Goal: Check status: Check status

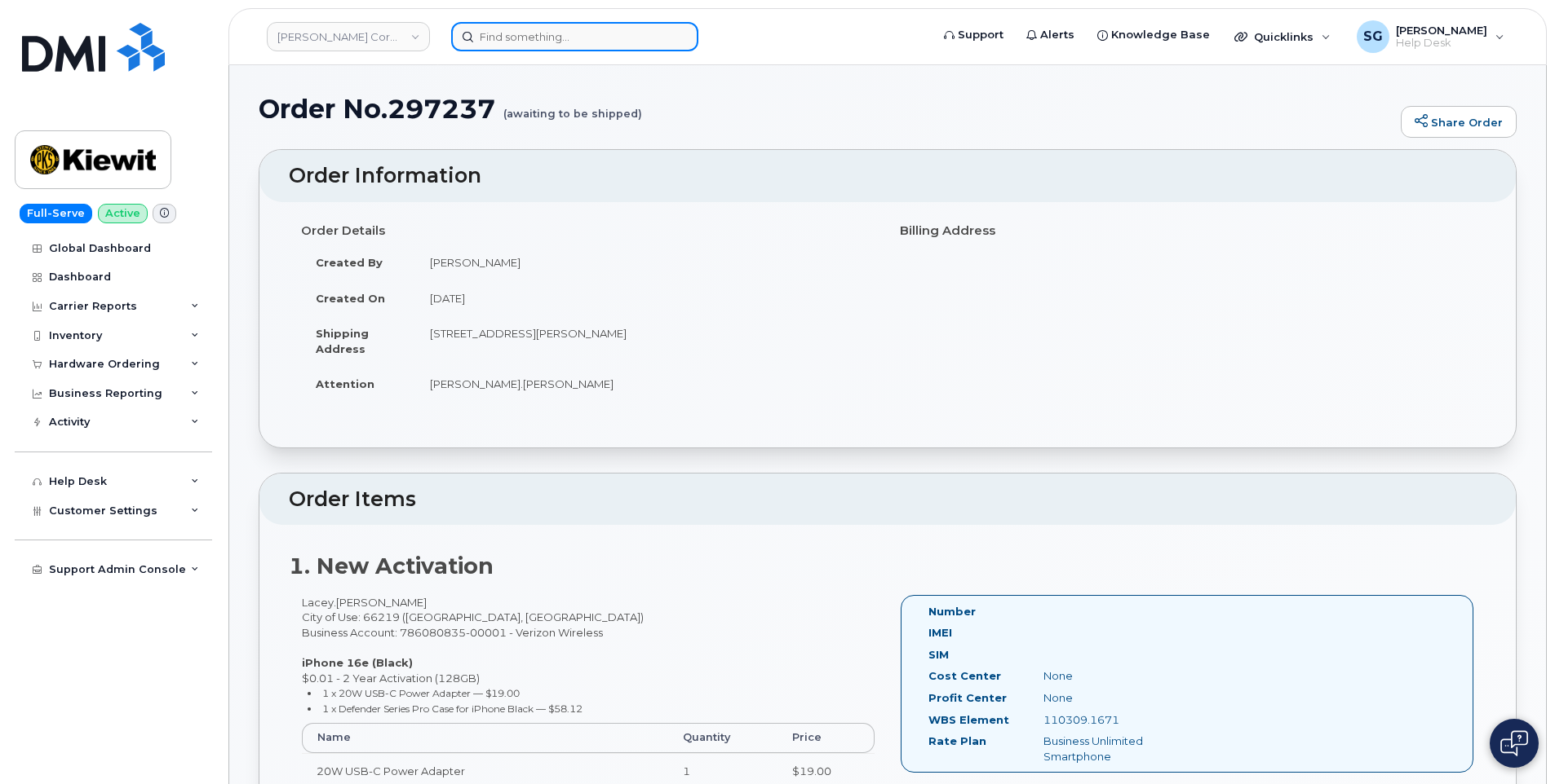
click at [585, 50] on input at bounding box center [574, 37] width 247 height 29
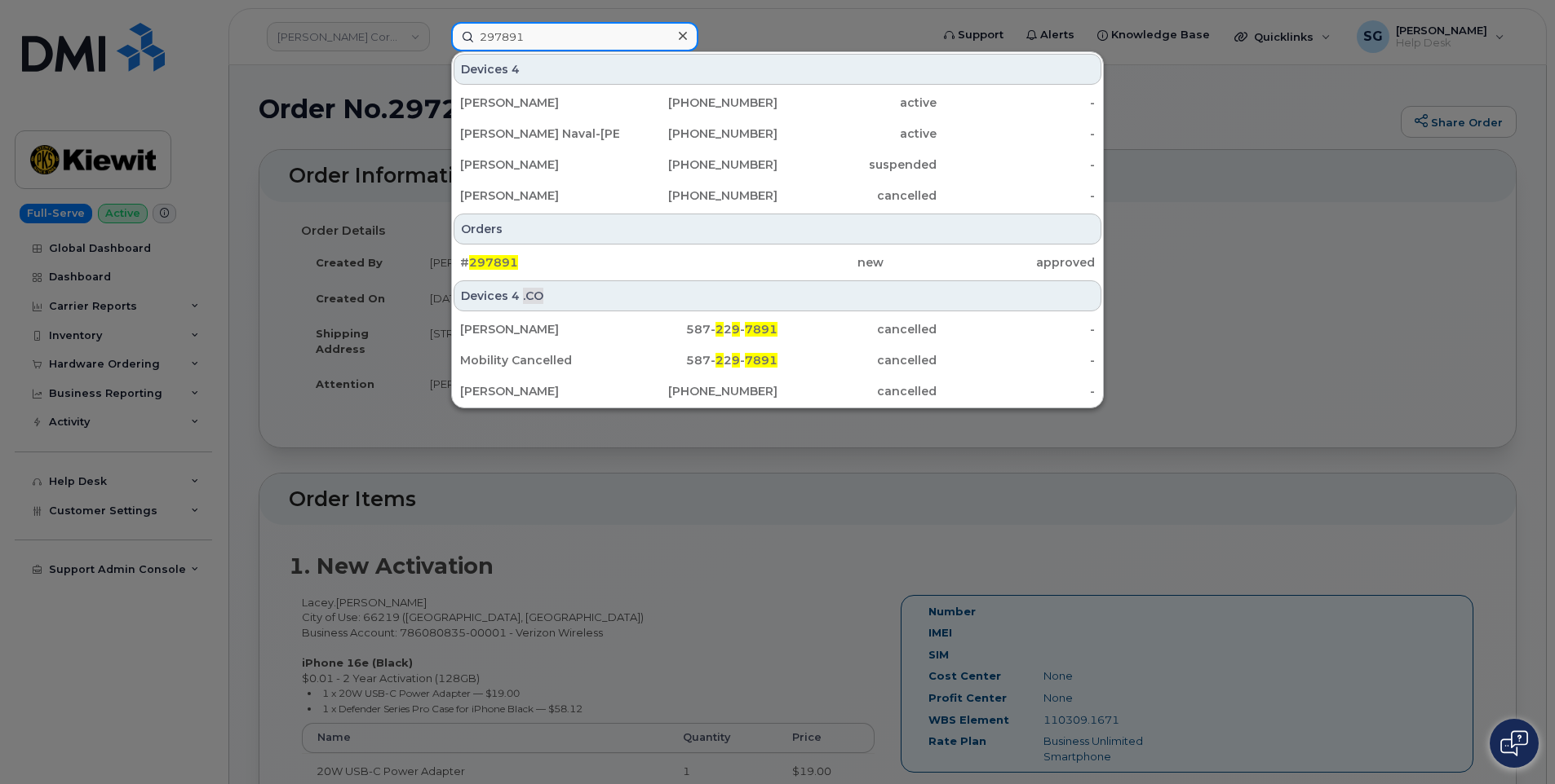
type input "297891"
click at [712, 243] on div "Orders" at bounding box center [777, 229] width 648 height 31
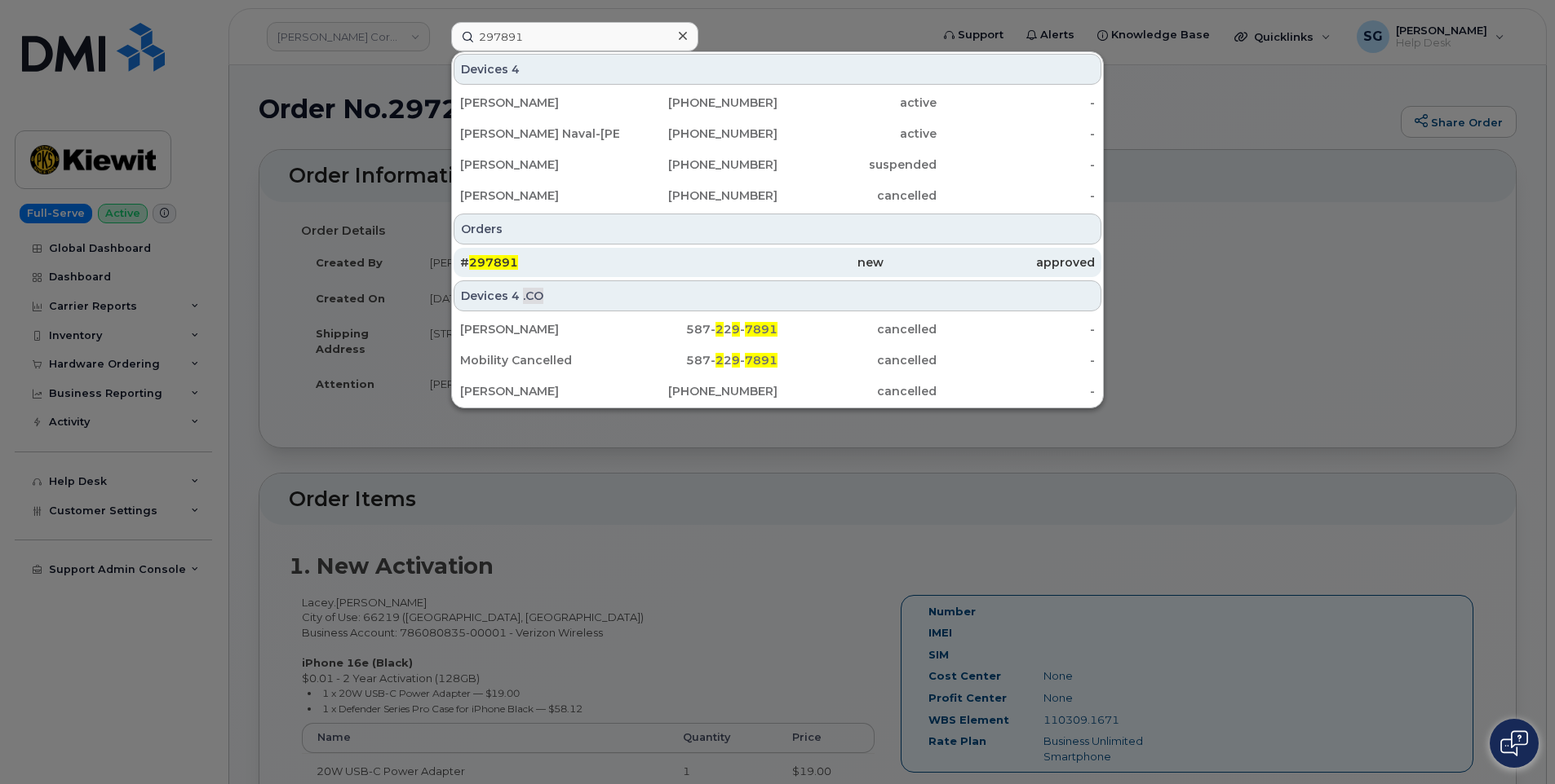
click at [720, 268] on div "new" at bounding box center [777, 263] width 211 height 17
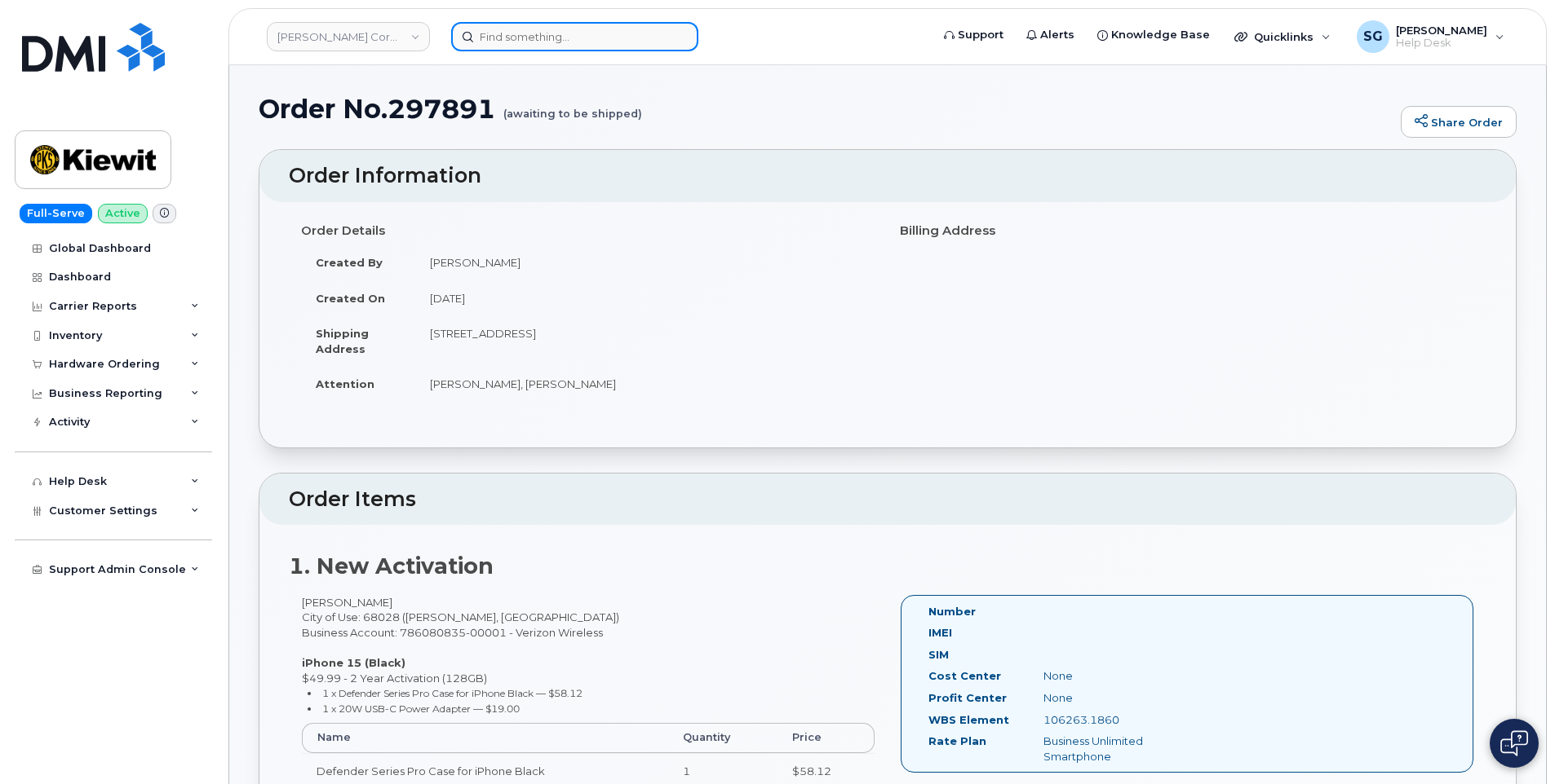
click at [627, 33] on input at bounding box center [574, 37] width 247 height 29
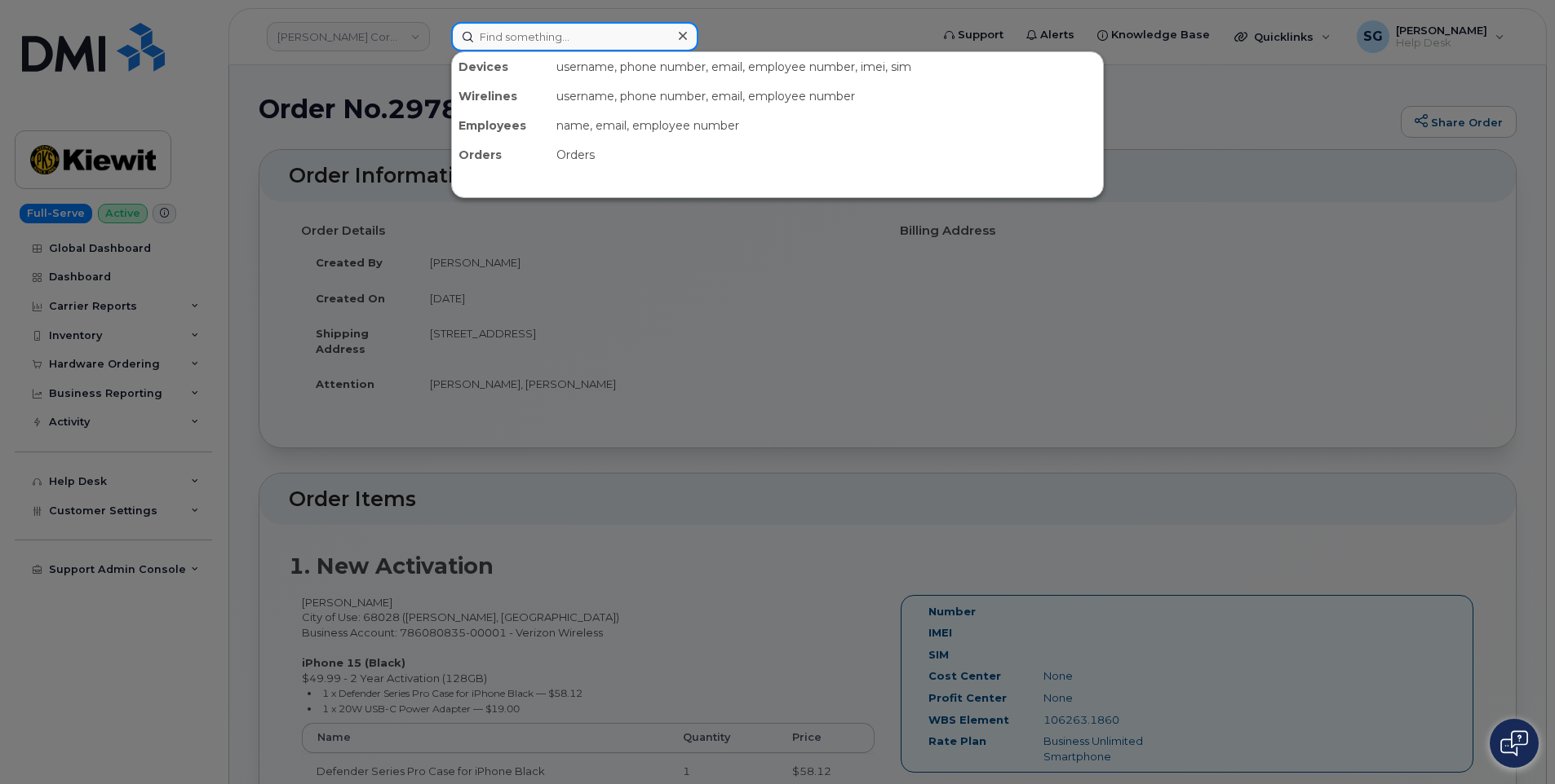
click at [616, 30] on input at bounding box center [574, 37] width 247 height 29
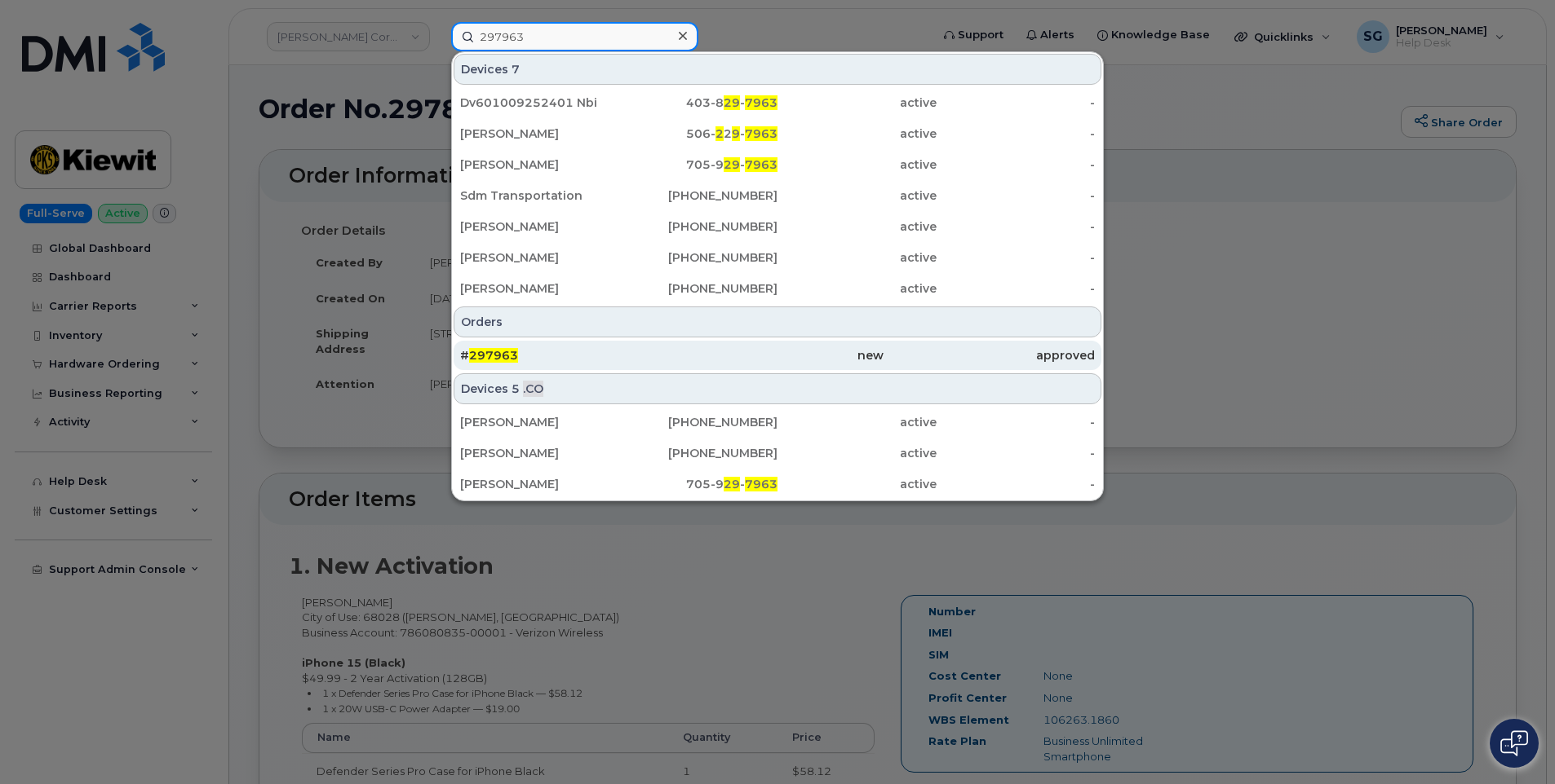
type input "297963"
click at [601, 362] on div "# 297963" at bounding box center [566, 355] width 211 height 17
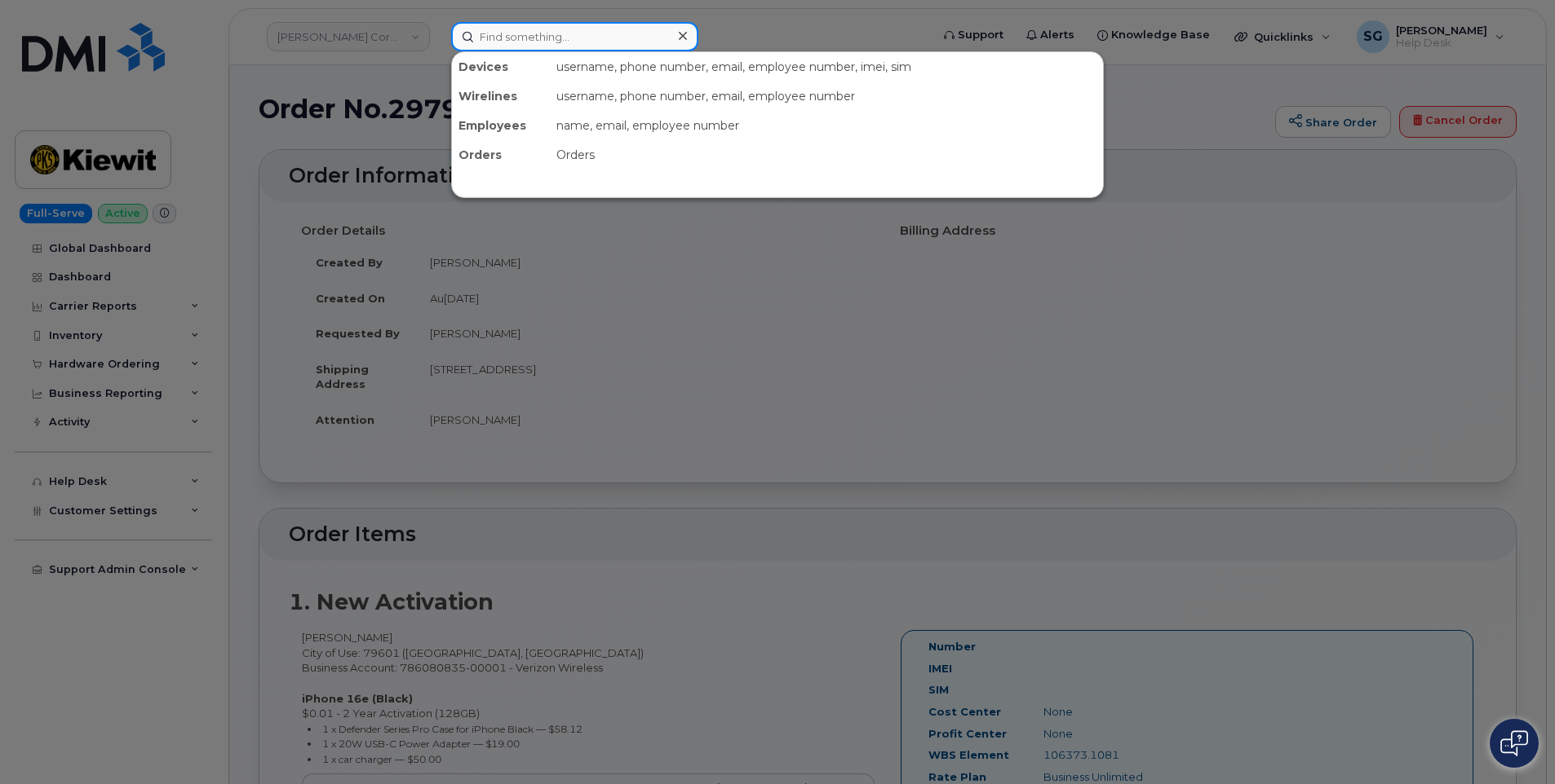
click at [631, 31] on input at bounding box center [574, 37] width 247 height 29
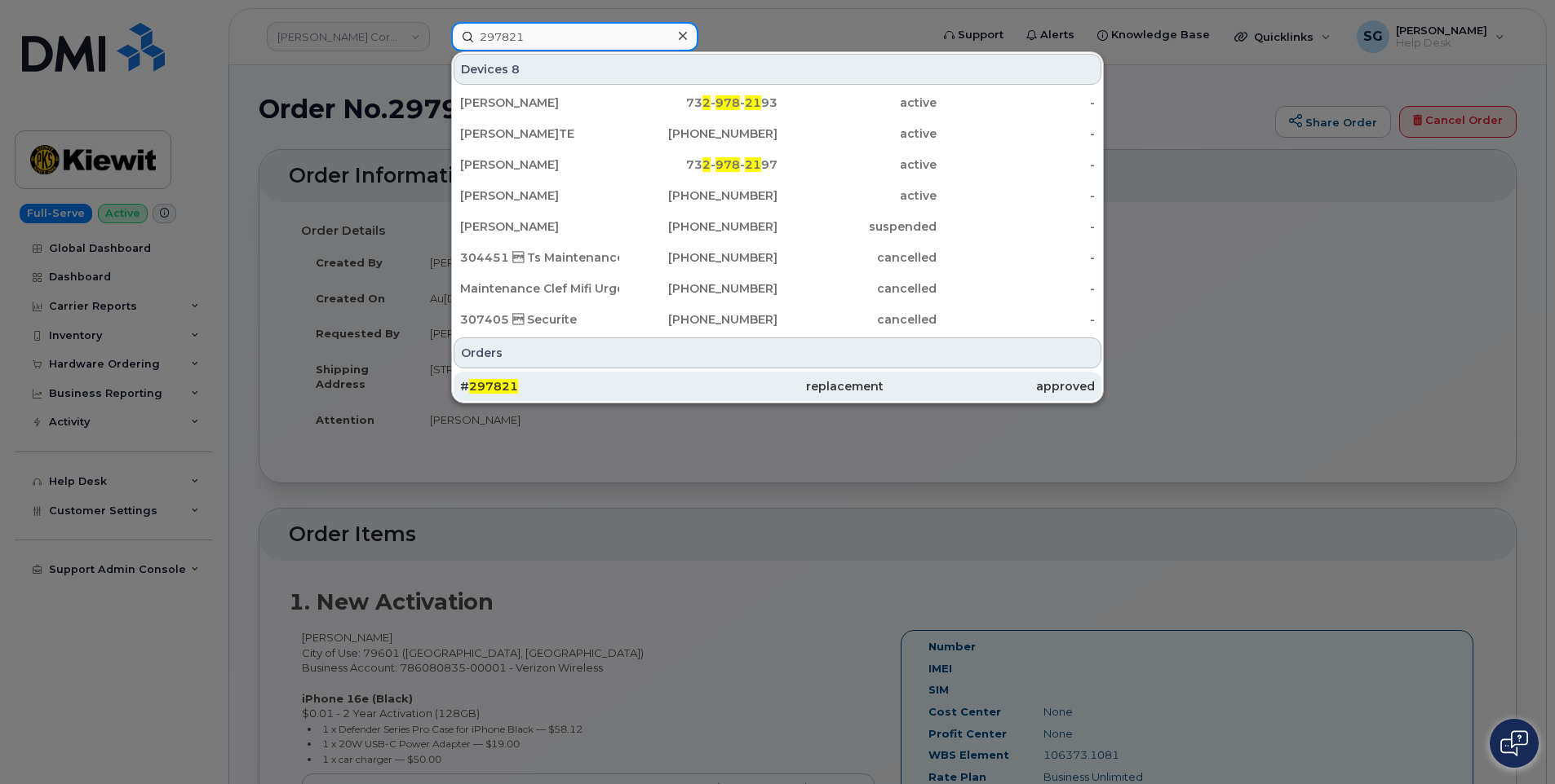
type input "297821"
click at [688, 389] on div "replacement" at bounding box center [777, 387] width 211 height 17
click at [642, 384] on div "# 297821" at bounding box center [566, 387] width 211 height 17
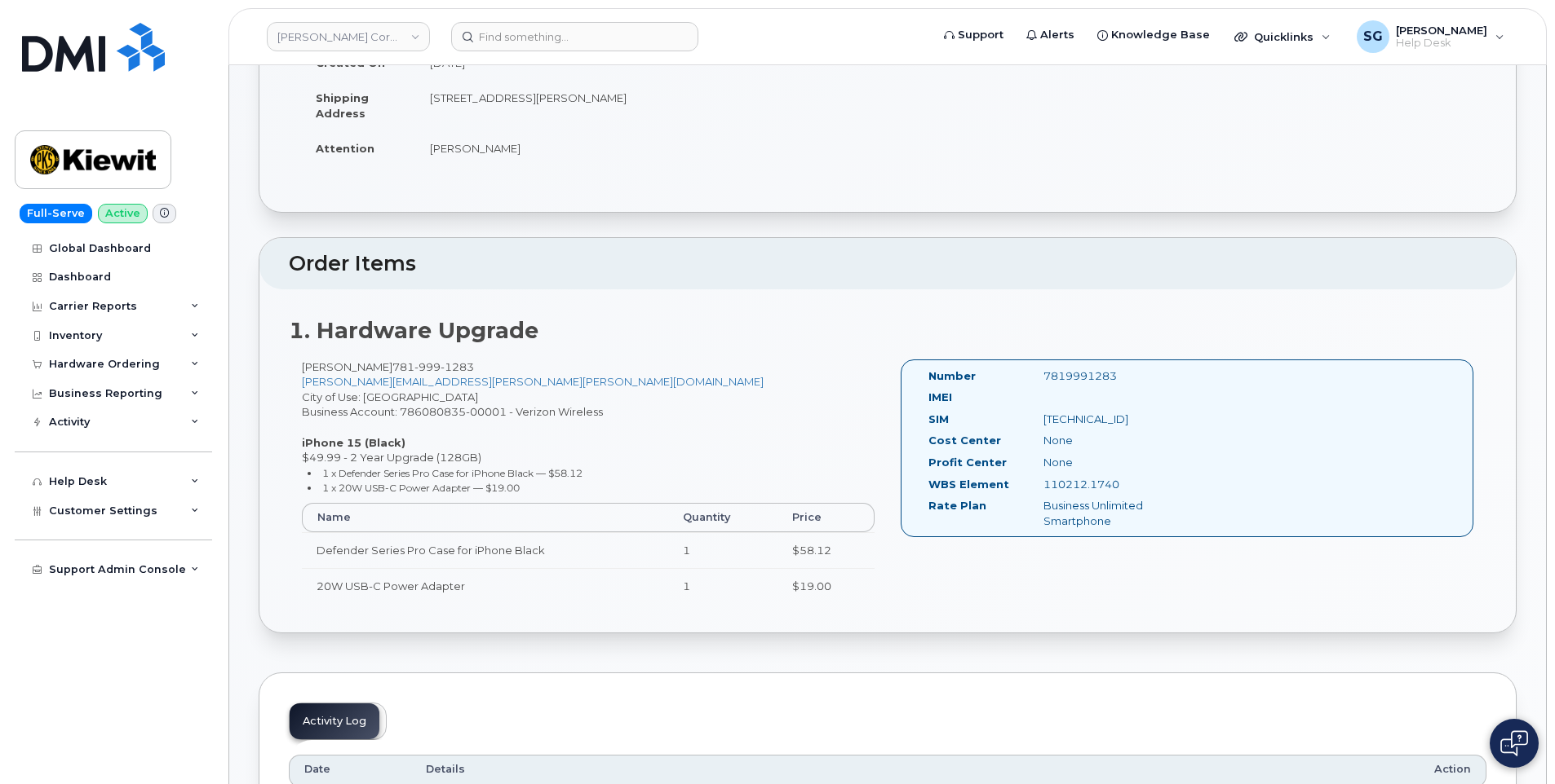
scroll to position [245, 0]
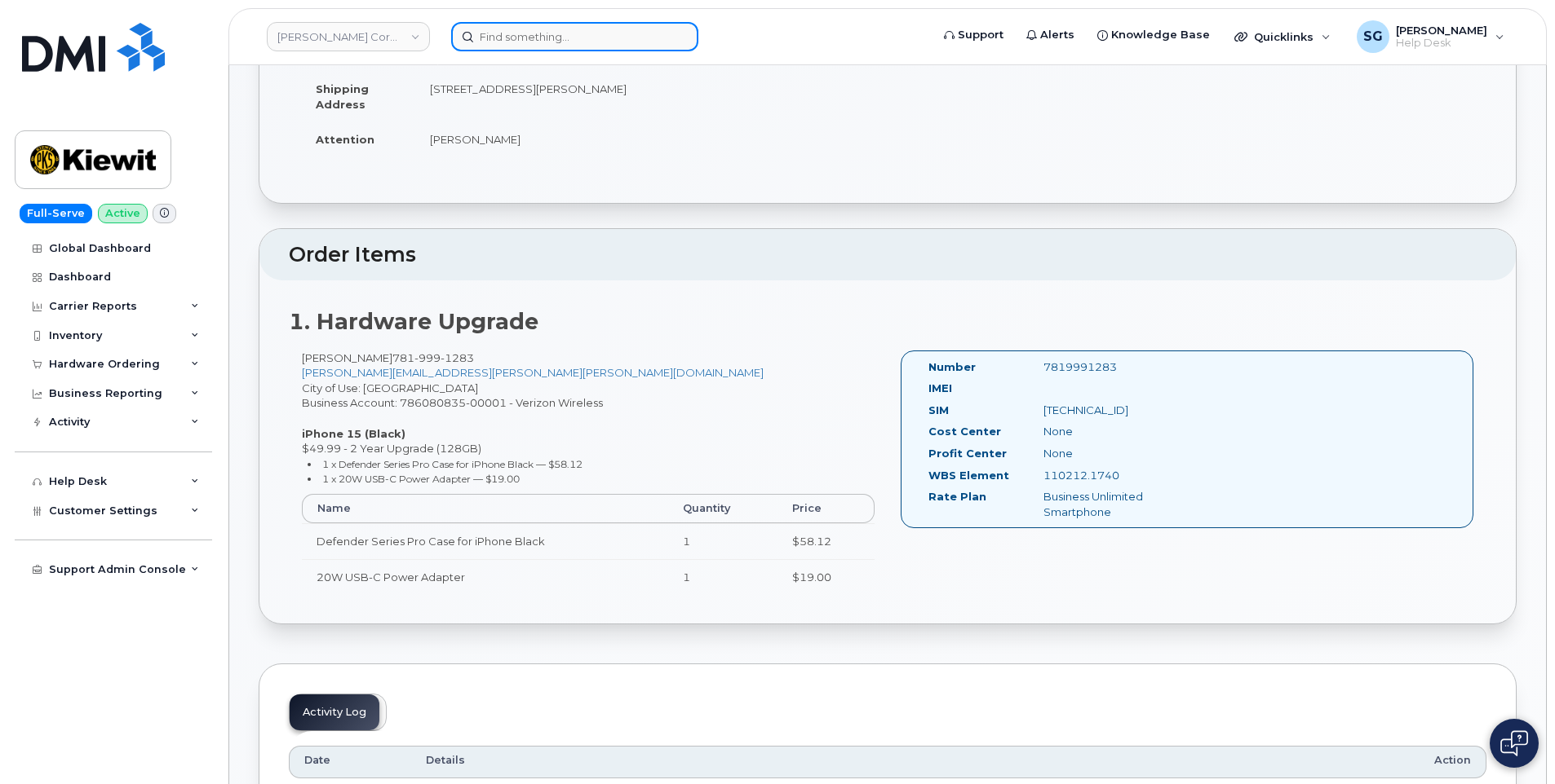
click at [618, 37] on input at bounding box center [574, 37] width 247 height 29
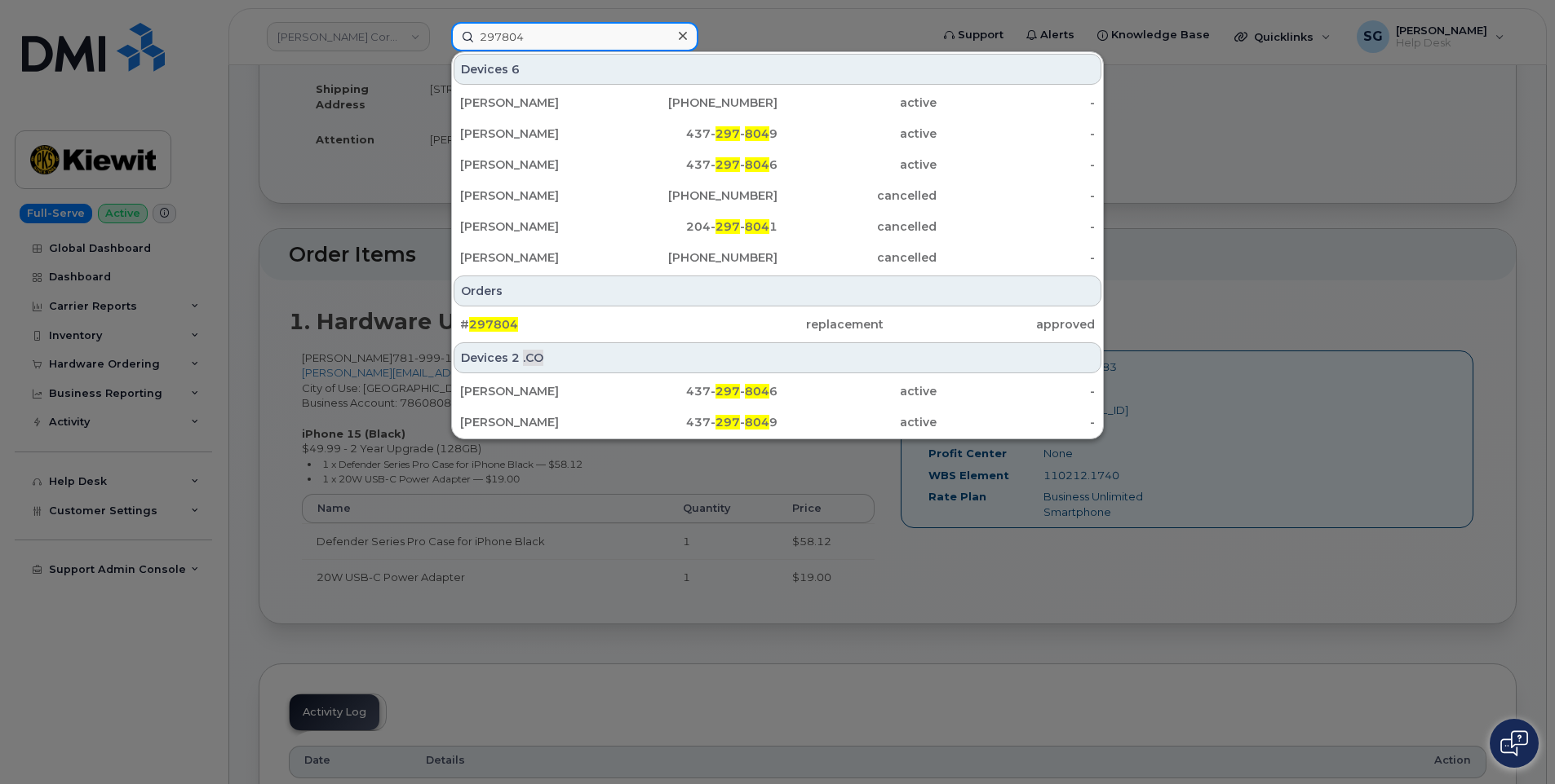
type input "297804"
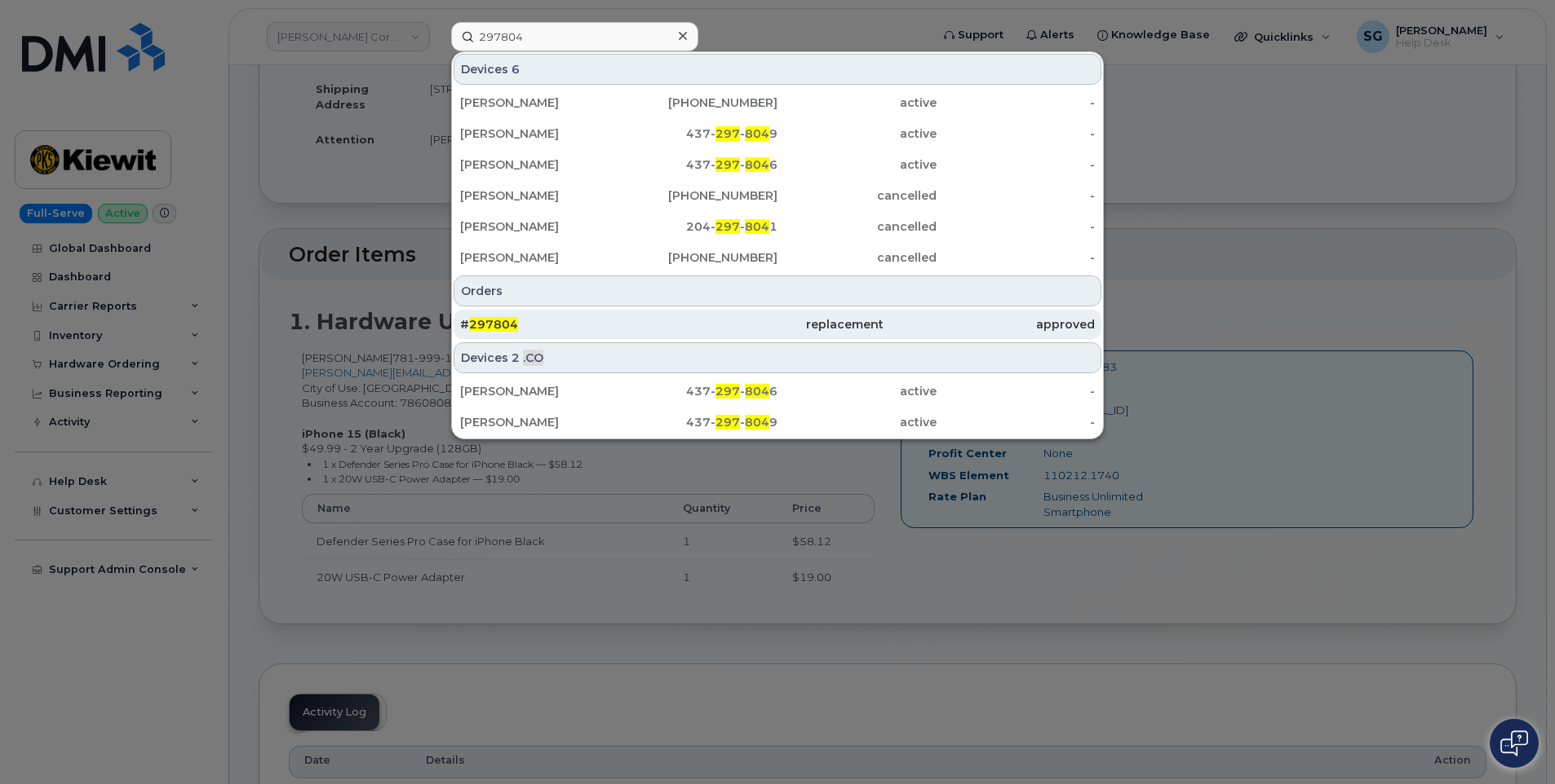
click at [884, 334] on div "replacement" at bounding box center [989, 324] width 211 height 29
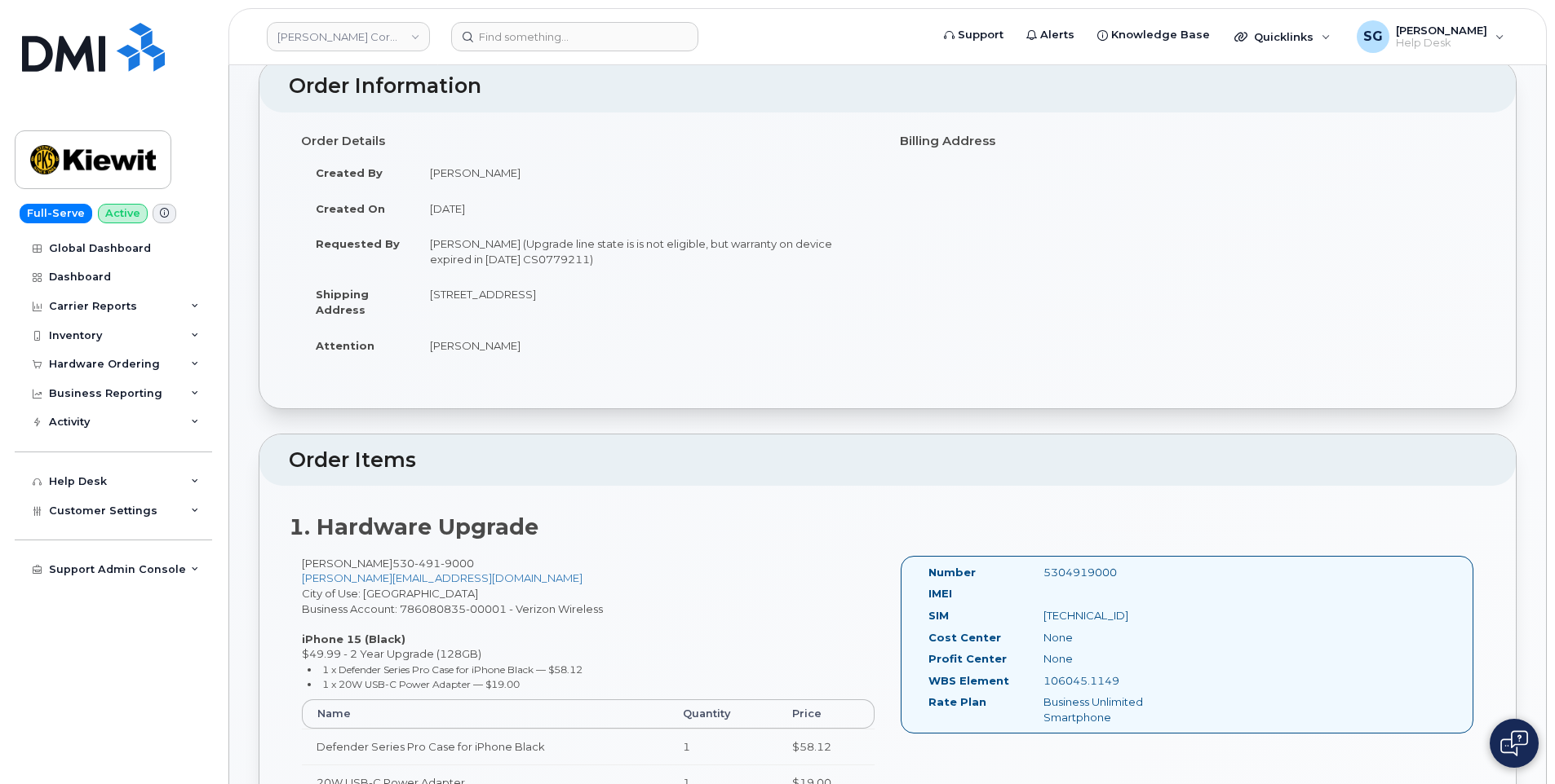
scroll to position [245, 0]
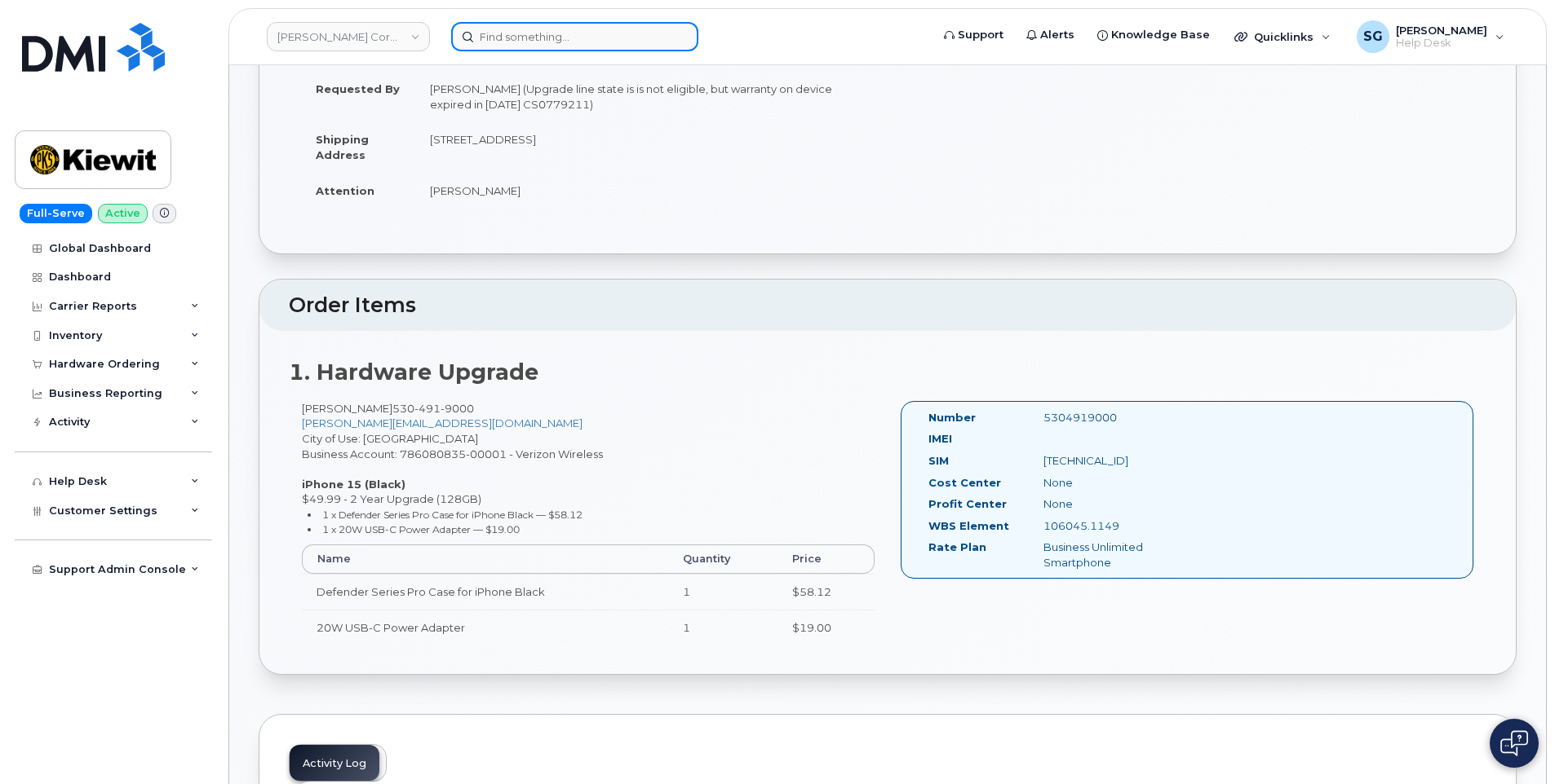
click at [571, 28] on input at bounding box center [574, 37] width 247 height 29
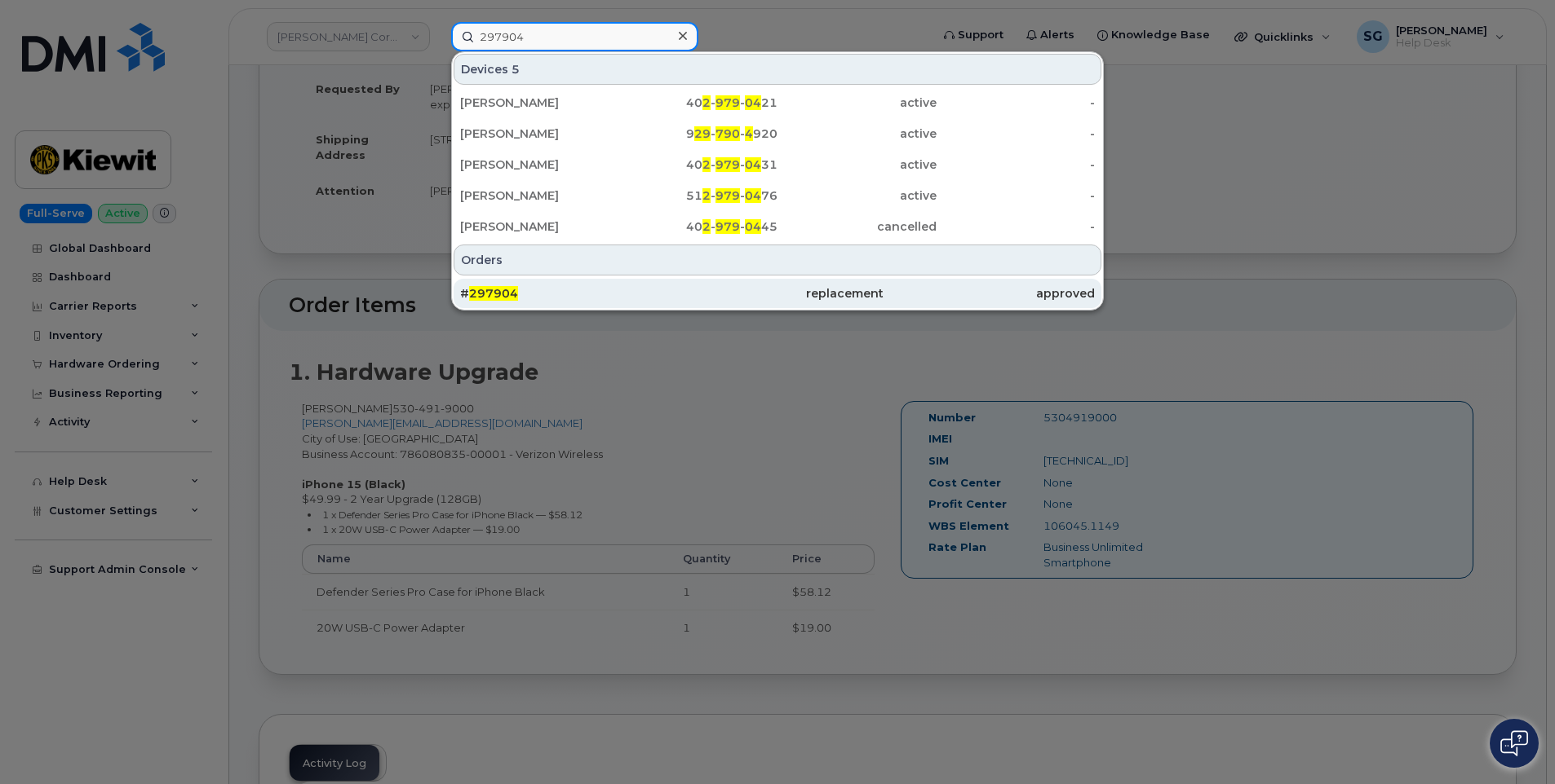
type input "297904"
drag, startPoint x: 570, startPoint y: 292, endPoint x: 736, endPoint y: 325, distance: 169.2
click at [570, 293] on div "# 297904" at bounding box center [566, 293] width 211 height 17
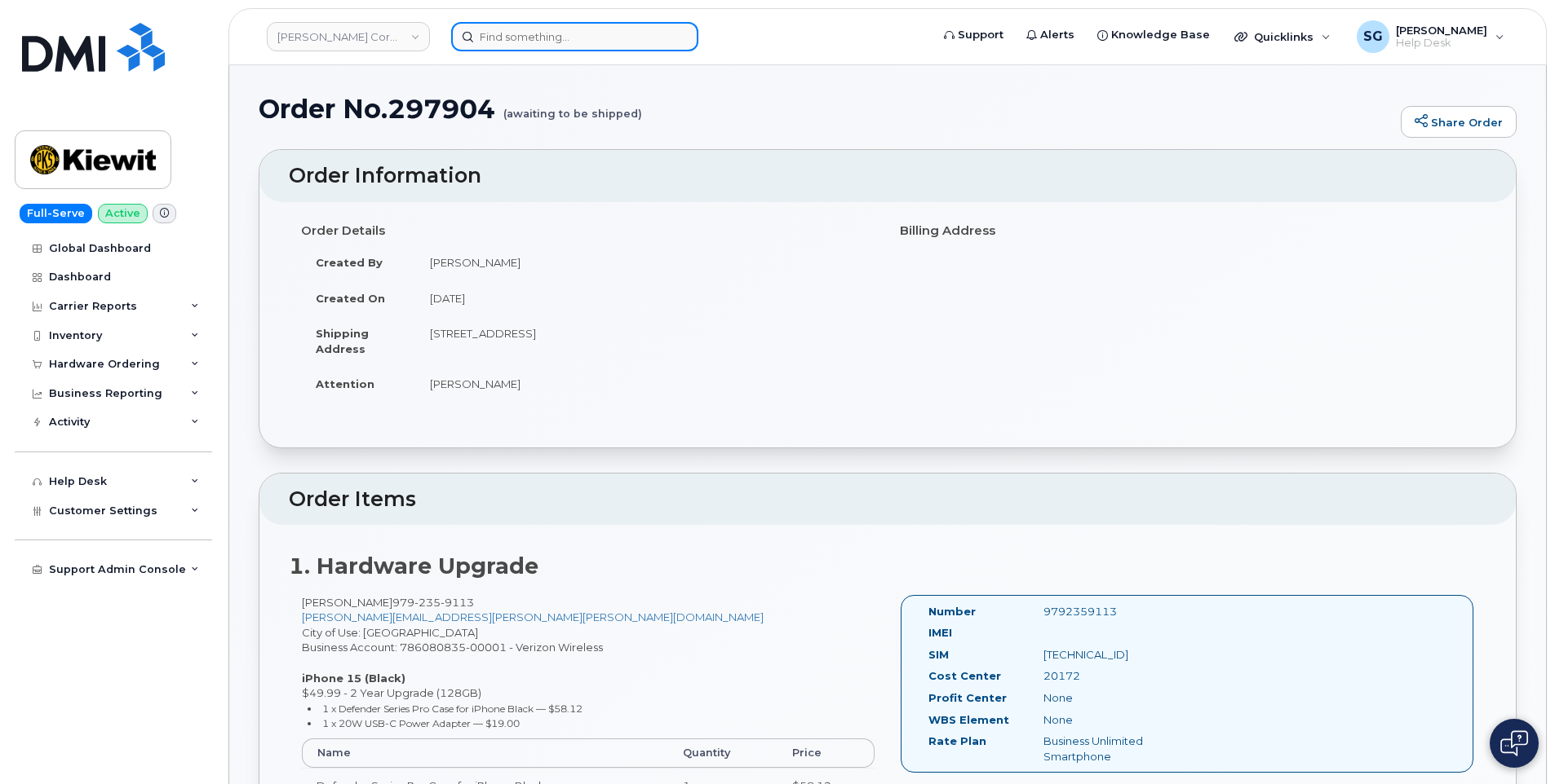
drag, startPoint x: 561, startPoint y: 24, endPoint x: 565, endPoint y: 42, distance: 18.4
click at [563, 41] on input at bounding box center [574, 37] width 247 height 29
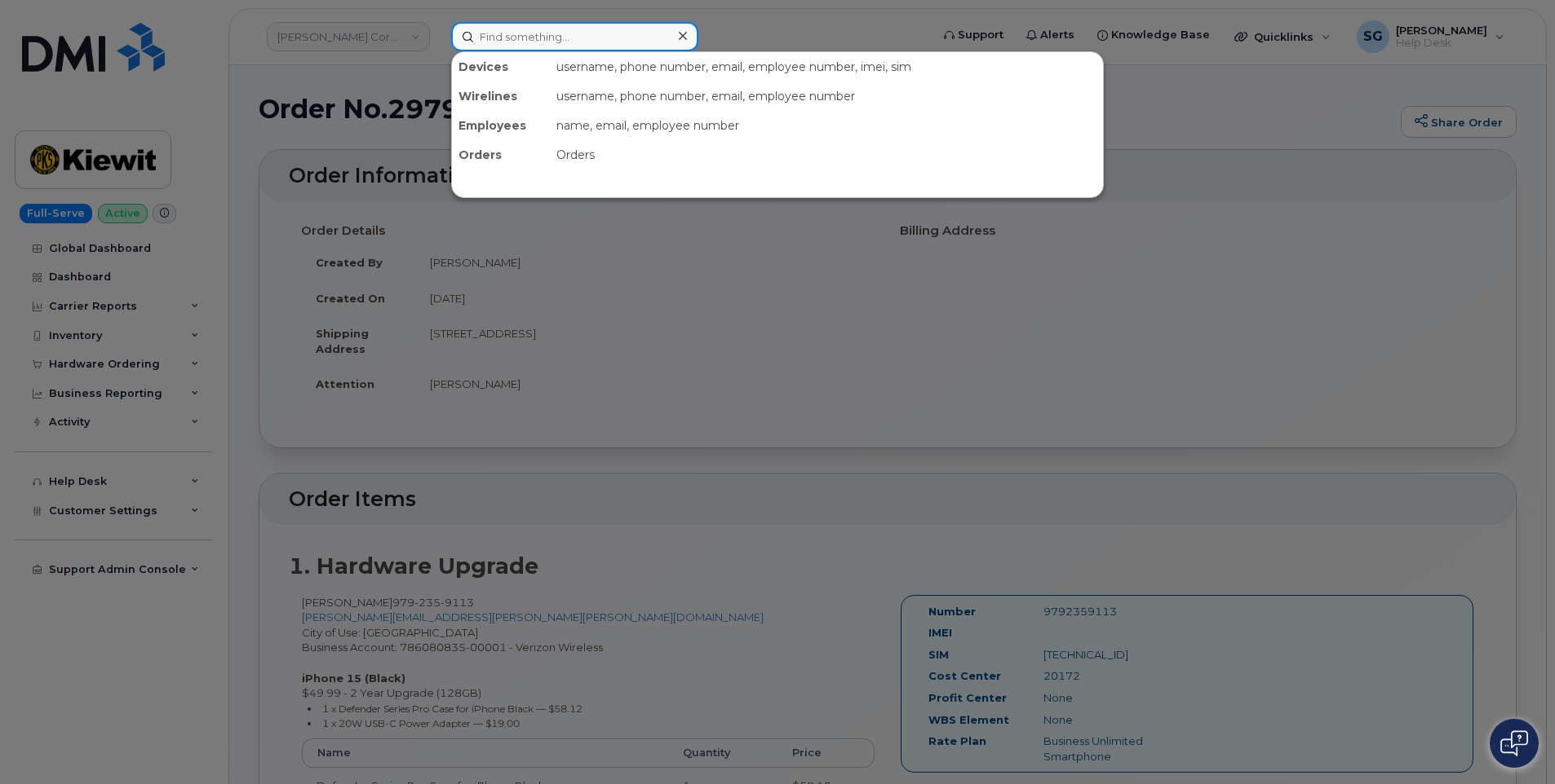
click at [660, 25] on input at bounding box center [574, 37] width 247 height 29
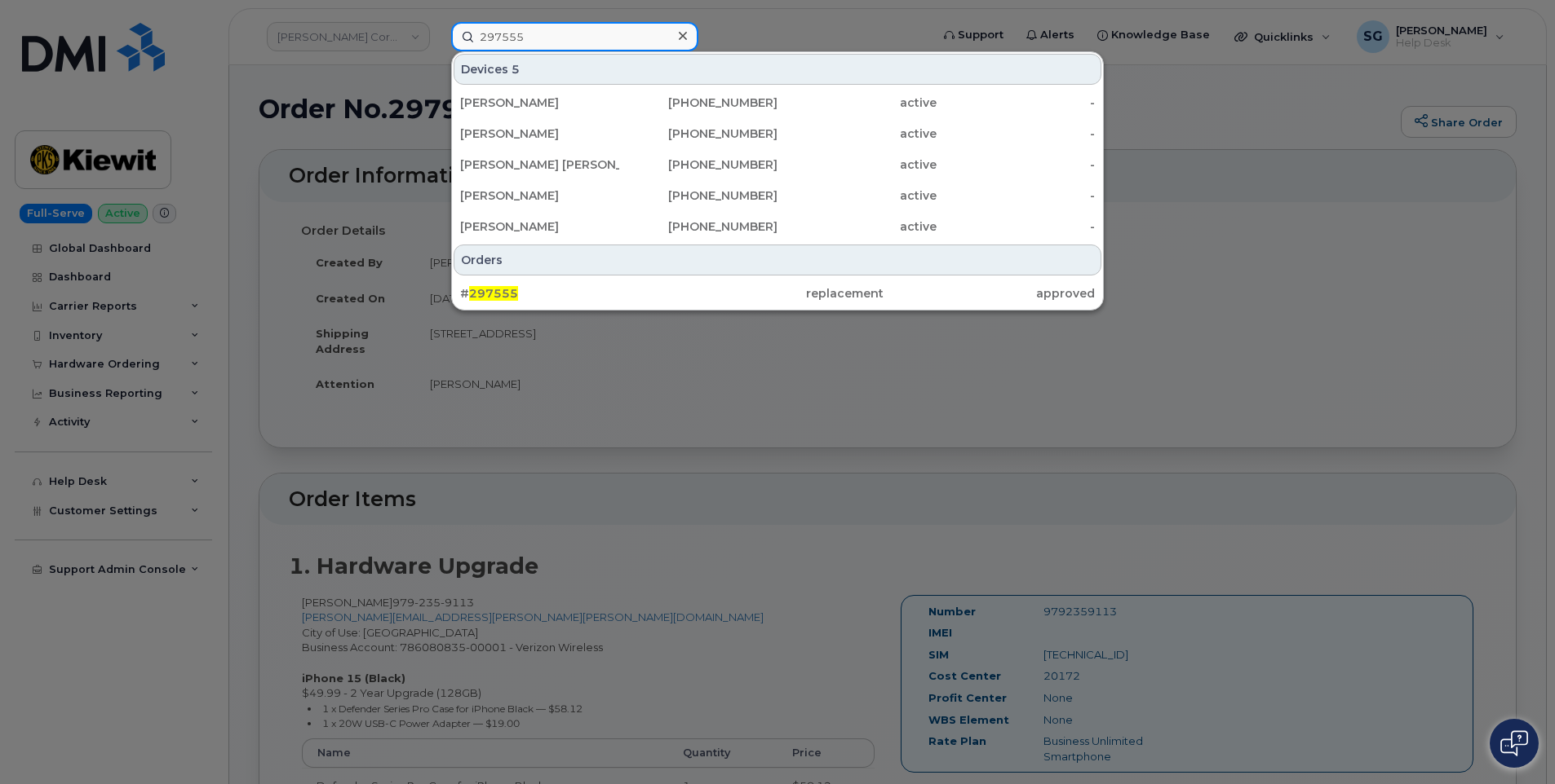
type input "297555"
click at [636, 276] on div "Orders # 297555 replacement approved" at bounding box center [778, 276] width 651 height 66
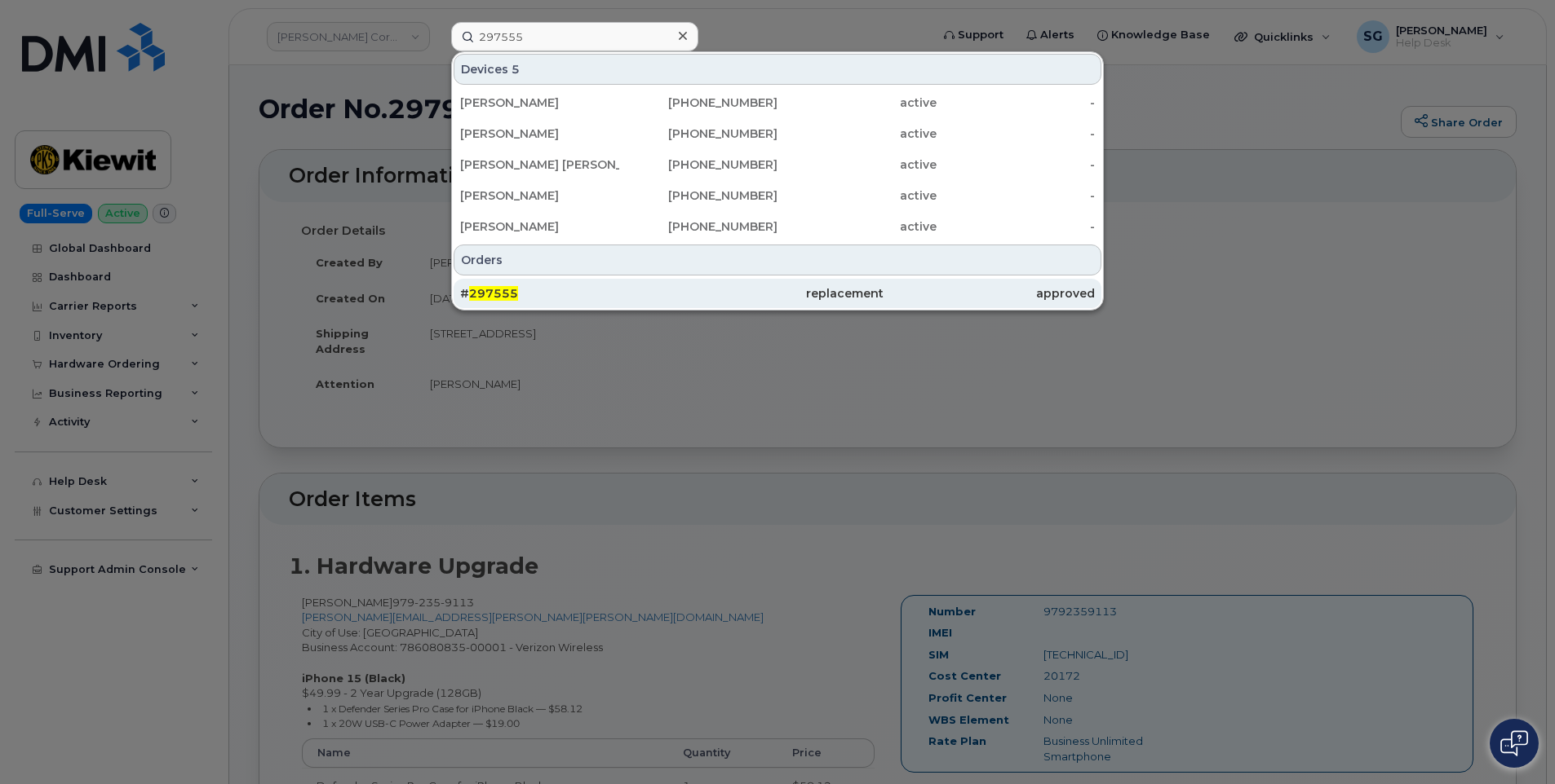
click at [671, 285] on div "# 297555" at bounding box center [777, 294] width 211 height 29
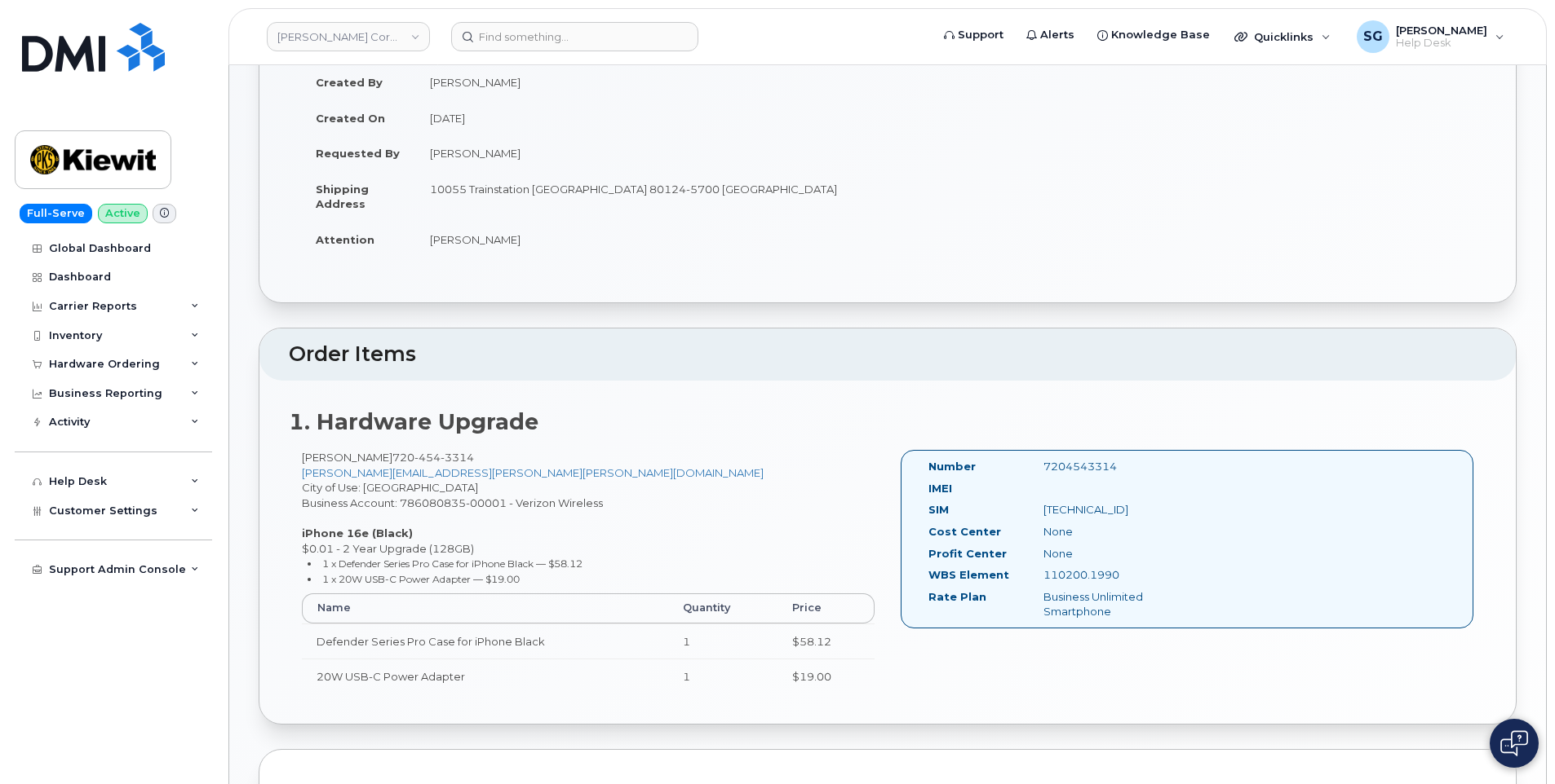
scroll to position [326, 0]
